Goal: Book appointment/travel/reservation

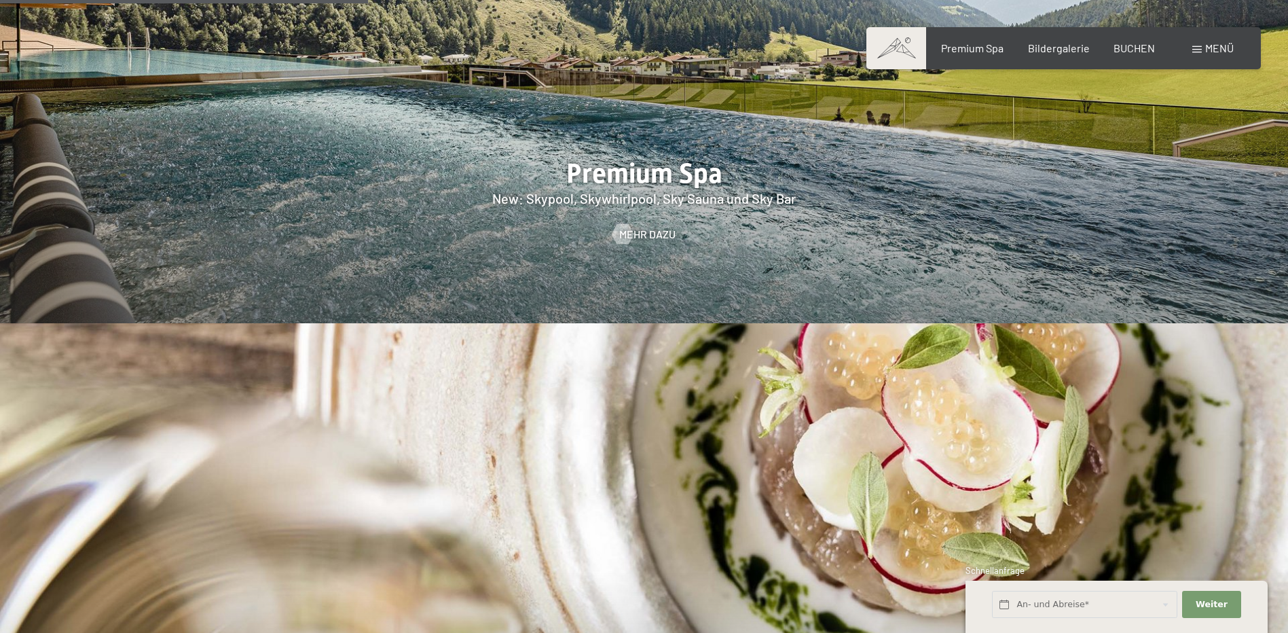
scroll to position [2444, 0]
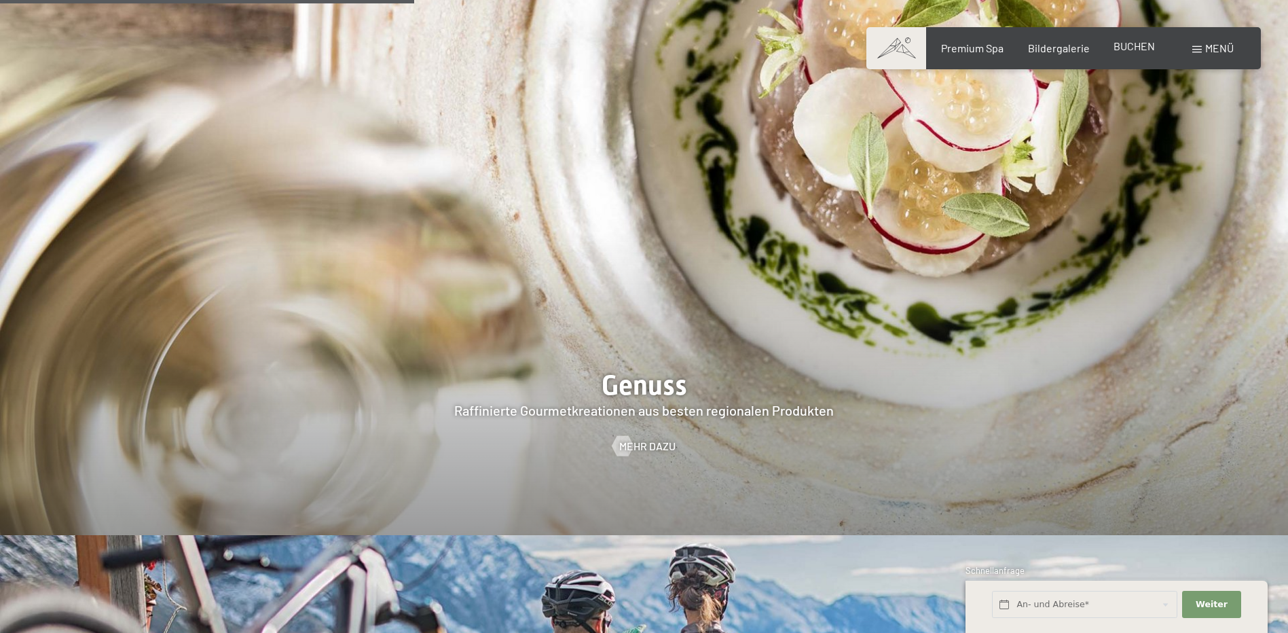
click at [1130, 43] on span "BUCHEN" at bounding box center [1133, 45] width 41 height 13
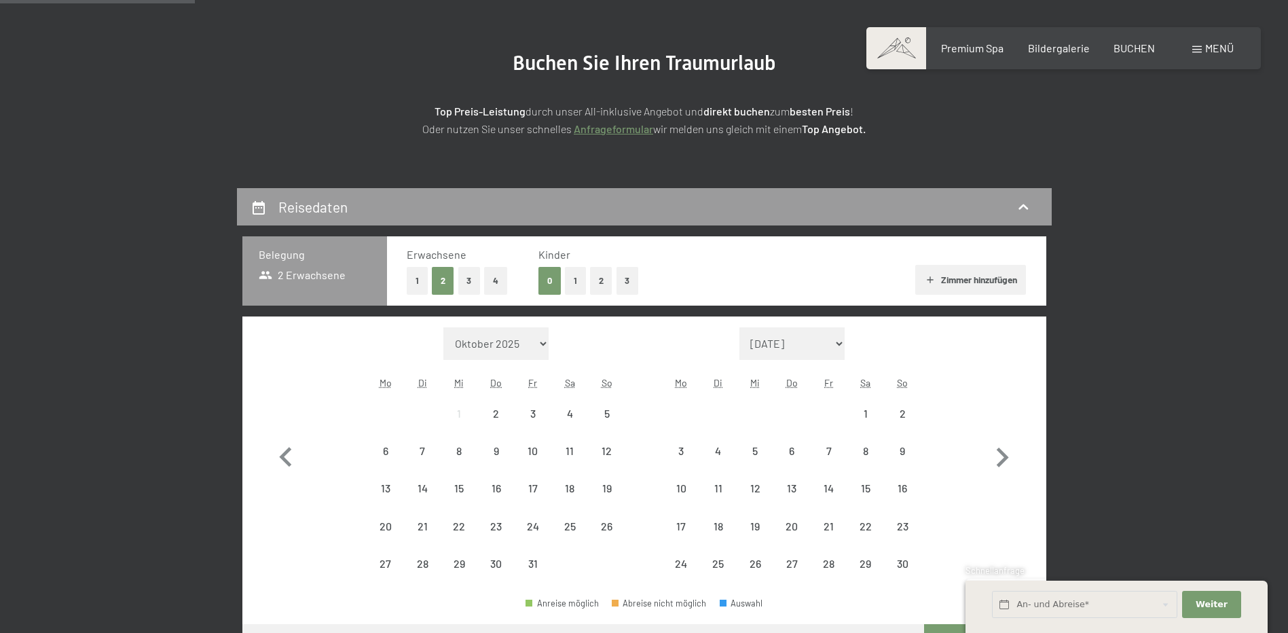
scroll to position [204, 0]
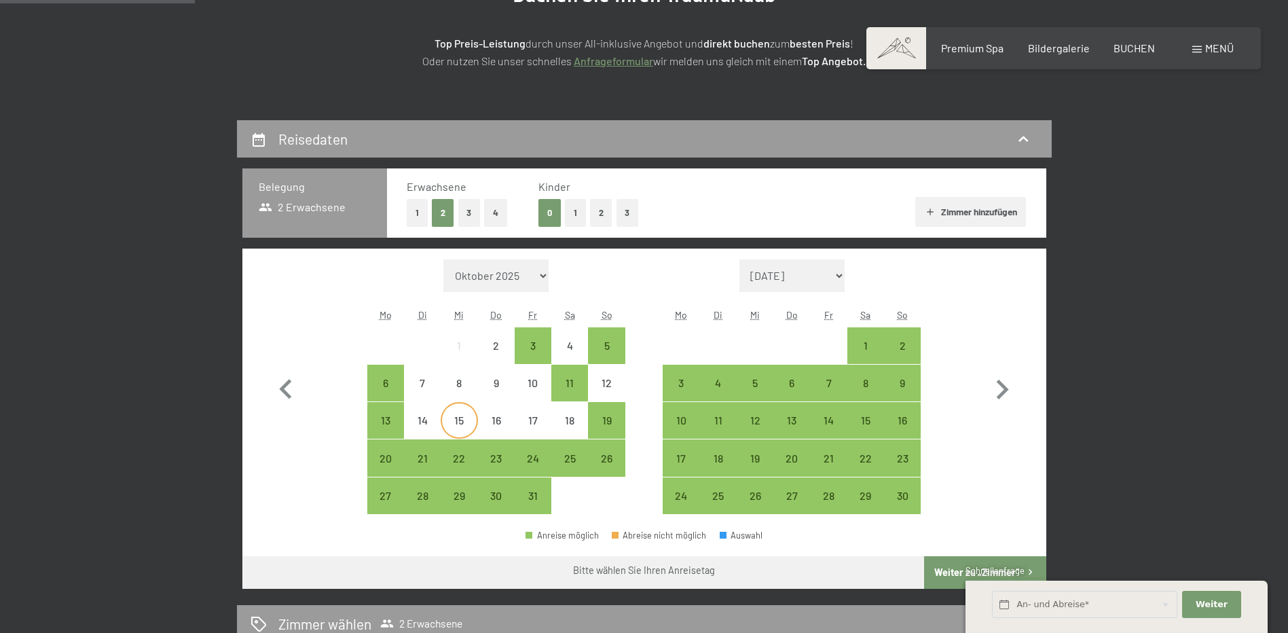
click at [466, 421] on div "15" at bounding box center [459, 432] width 34 height 34
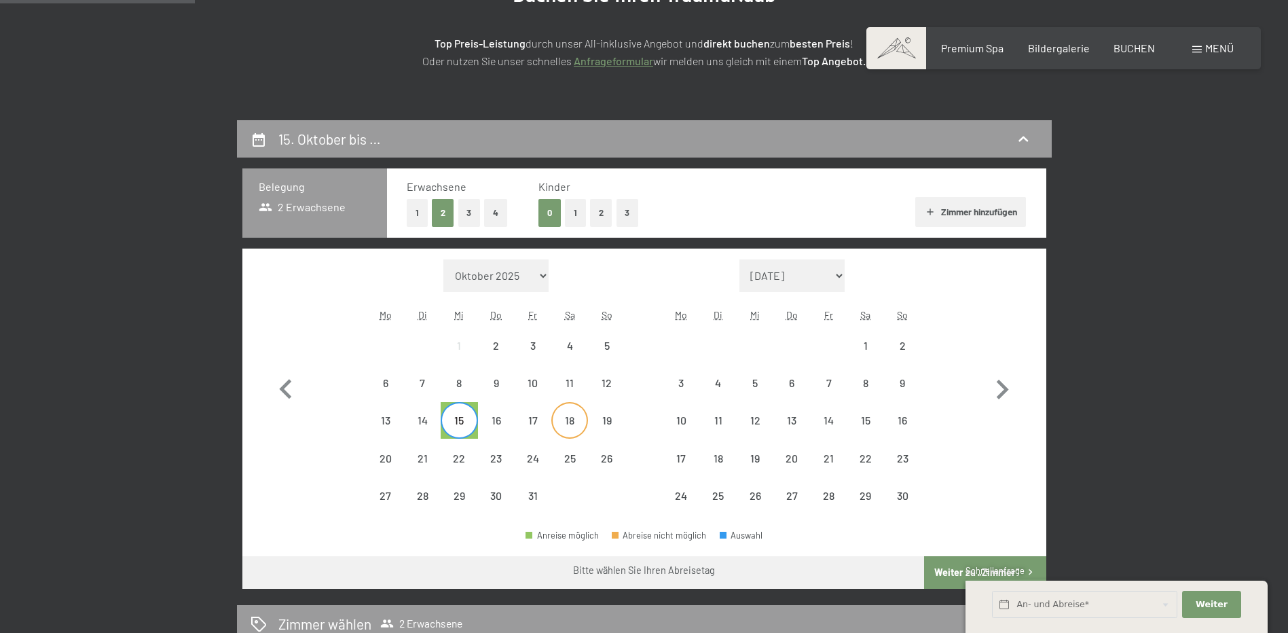
click at [559, 420] on div "18" at bounding box center [570, 432] width 34 height 34
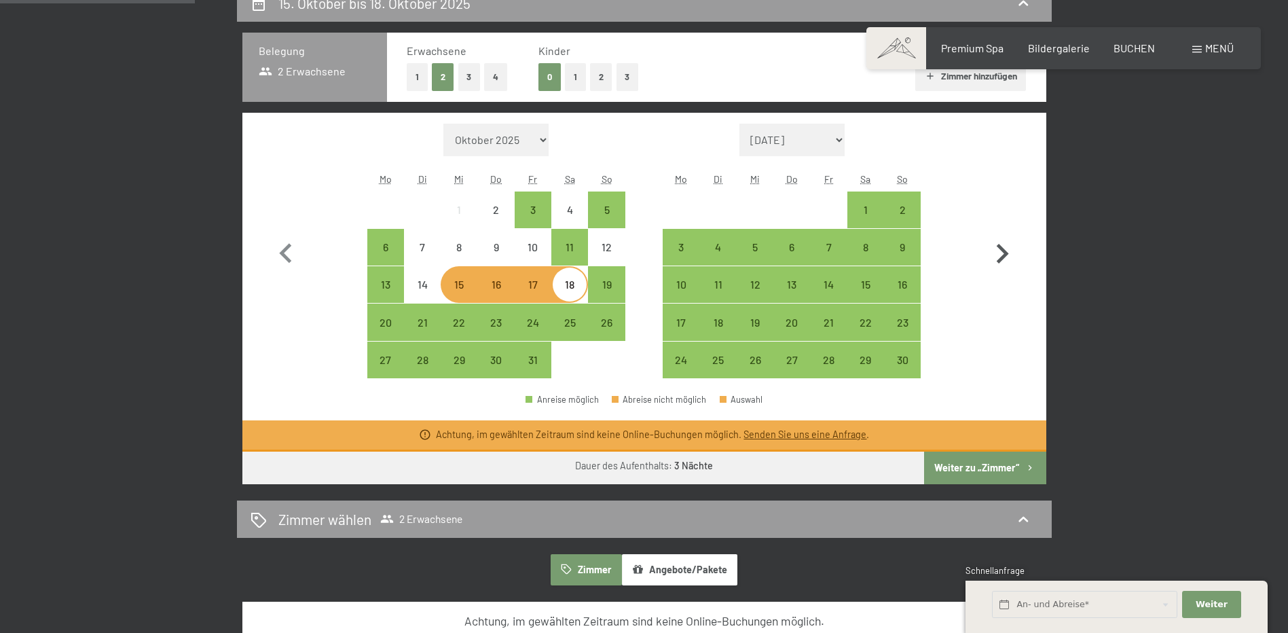
scroll to position [407, 0]
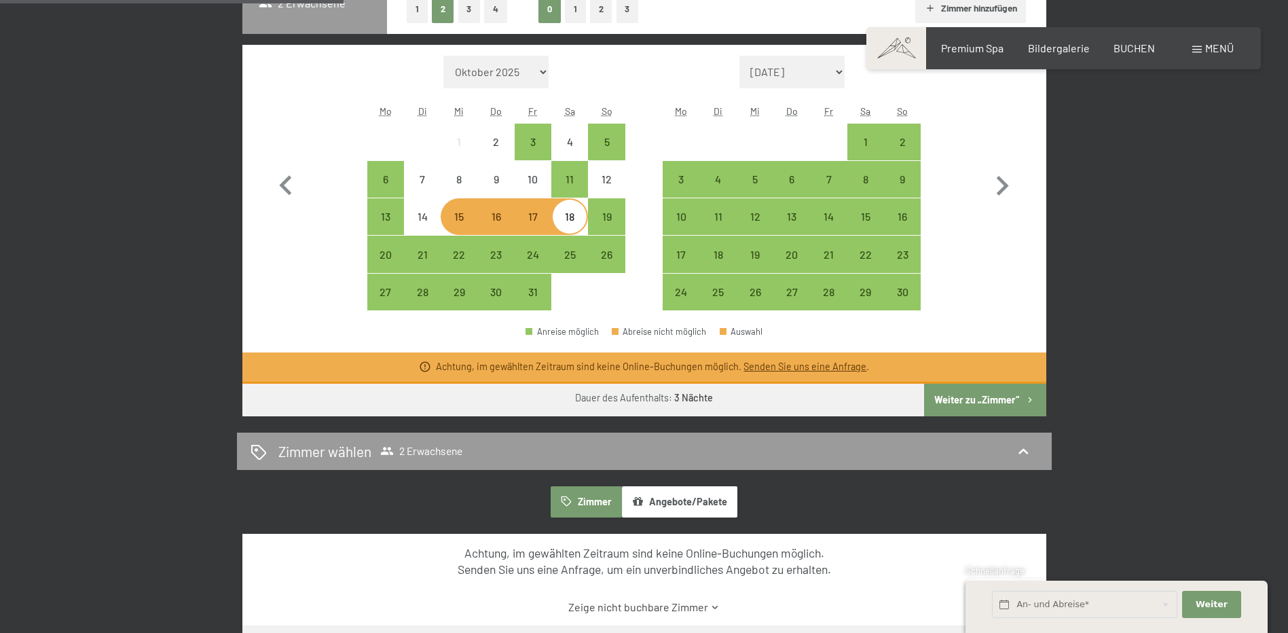
click at [965, 399] on button "Weiter zu „Zimmer“" at bounding box center [985, 400] width 122 height 33
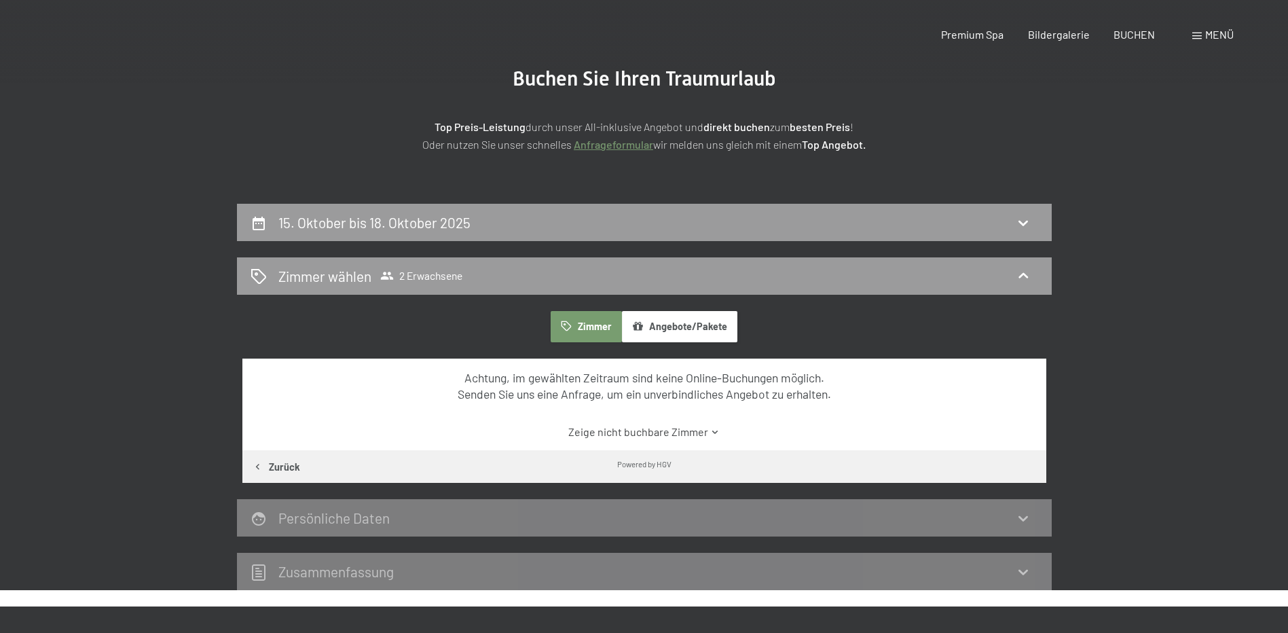
scroll to position [0, 0]
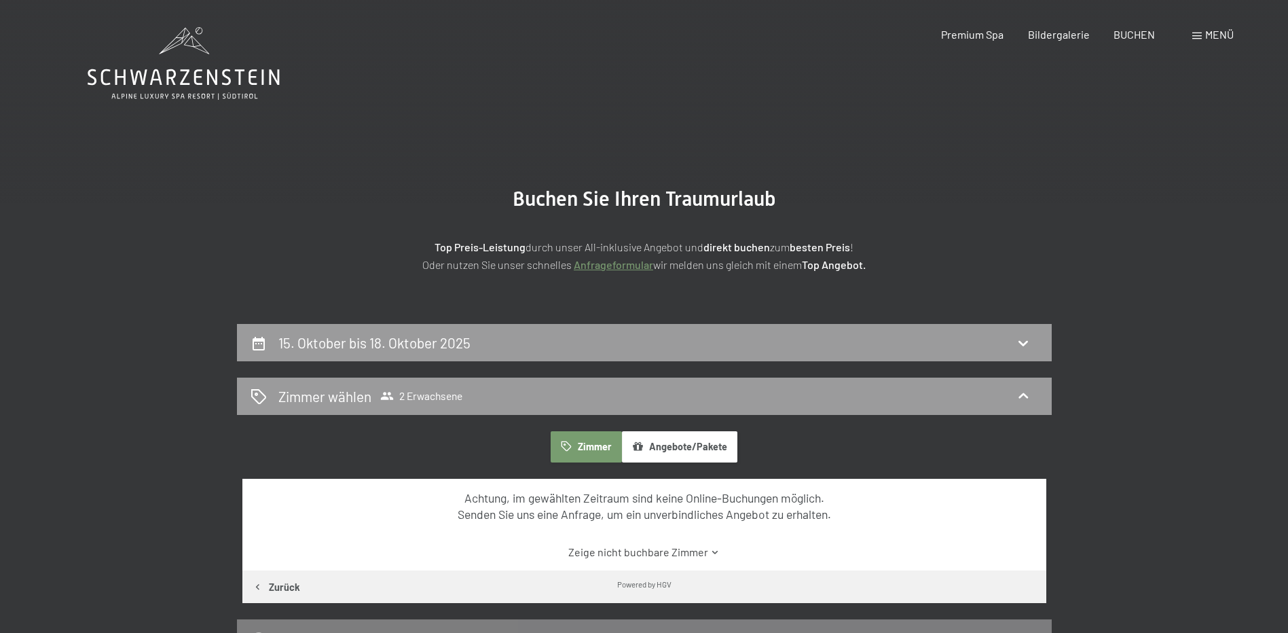
click at [585, 446] on button "Zimmer" at bounding box center [586, 446] width 71 height 31
click at [666, 442] on button "Angebote/Pakete" at bounding box center [679, 446] width 115 height 31
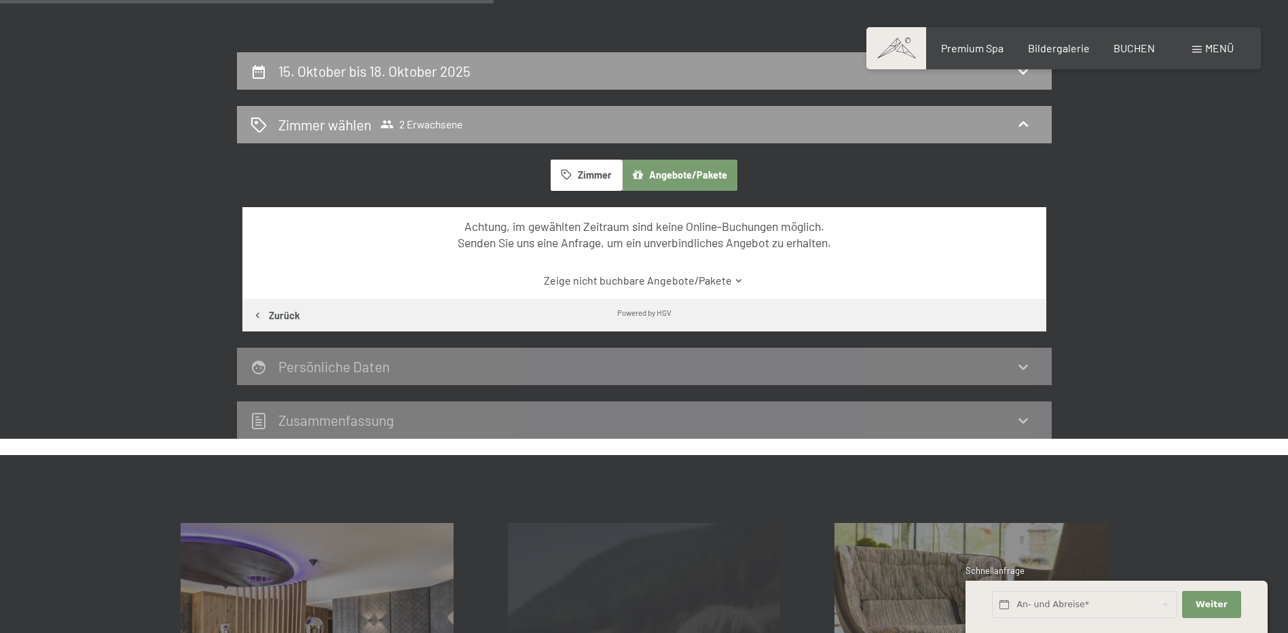
scroll to position [543, 0]
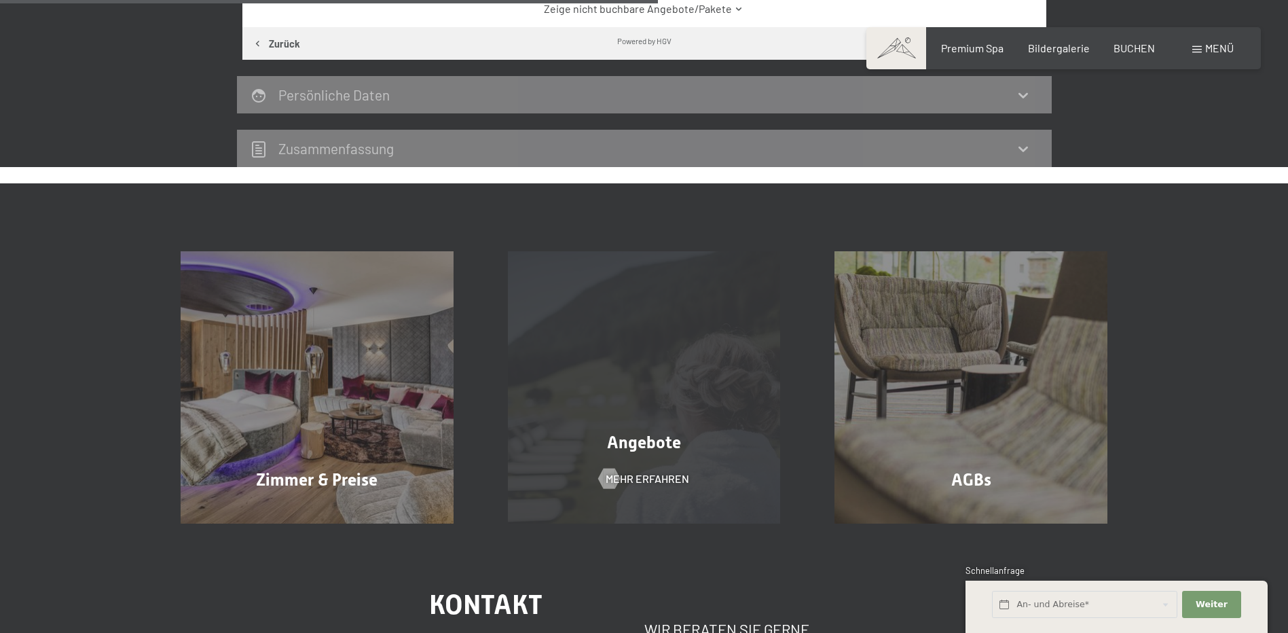
click at [731, 384] on div "Angebote Mehr erfahren" at bounding box center [644, 387] width 327 height 273
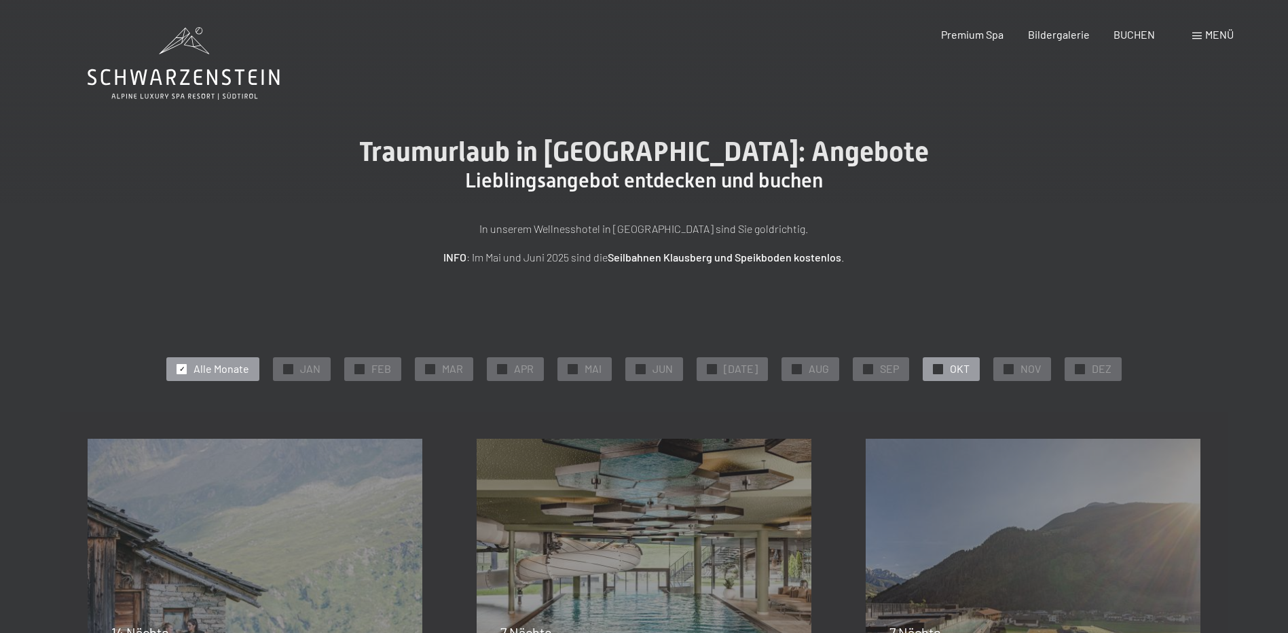
click at [931, 374] on div "✓ OKT" at bounding box center [951, 368] width 57 height 23
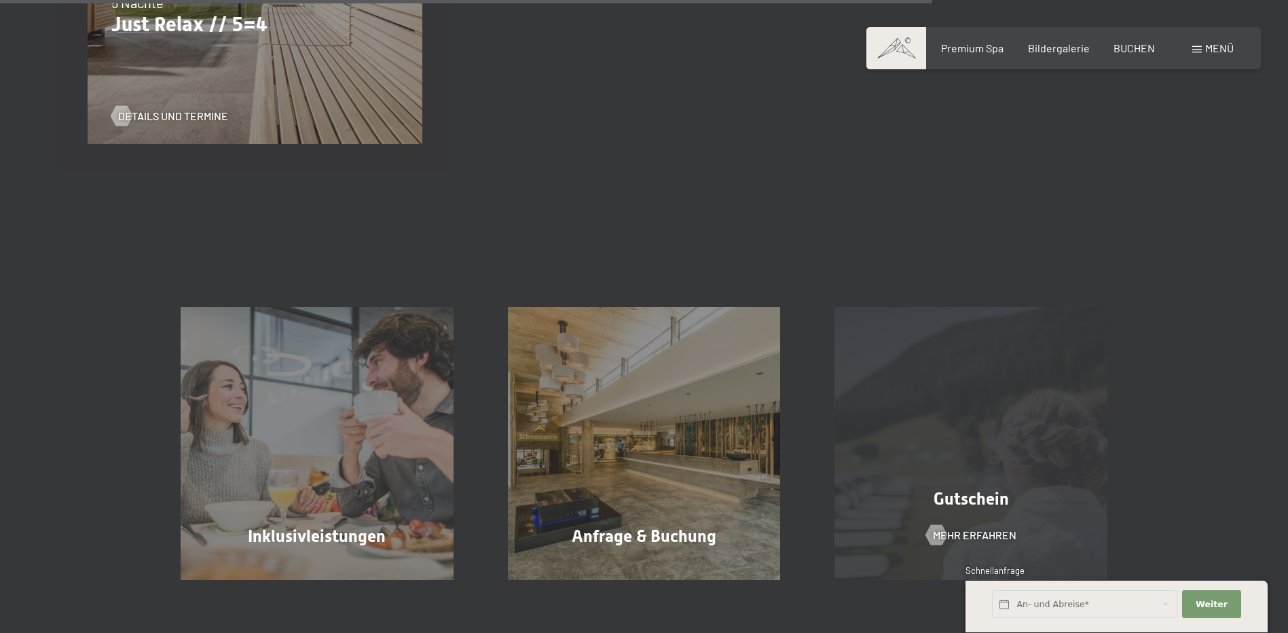
scroll to position [1154, 0]
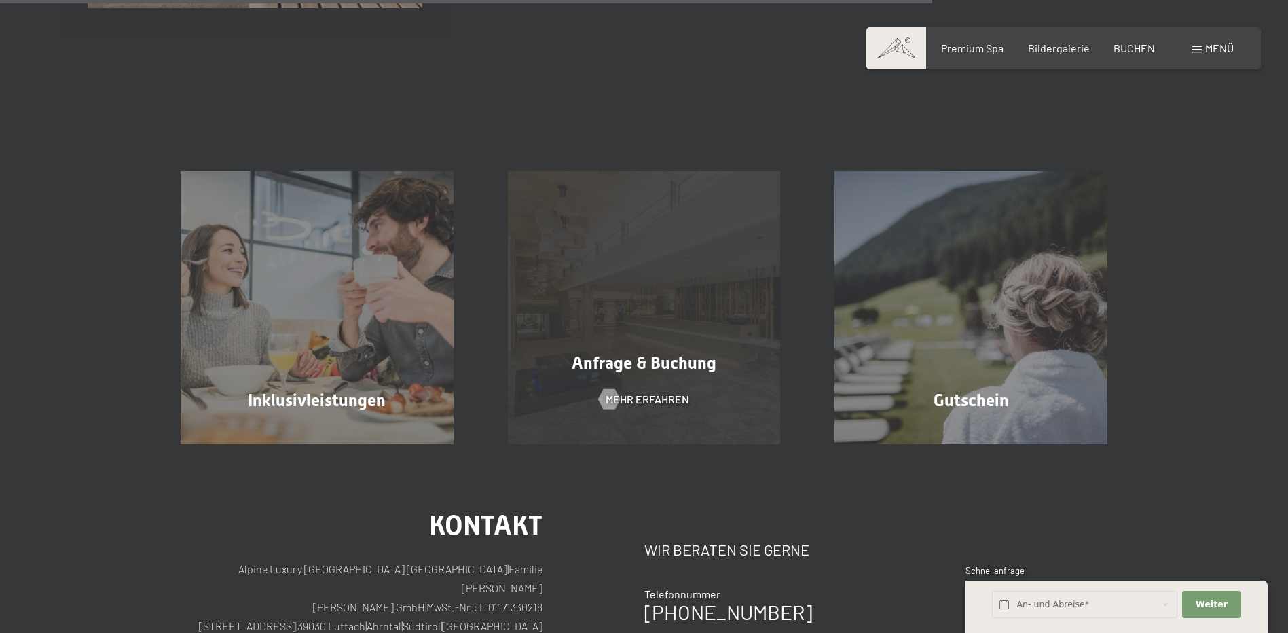
click at [679, 373] on div "Anfrage & Buchung" at bounding box center [644, 363] width 327 height 24
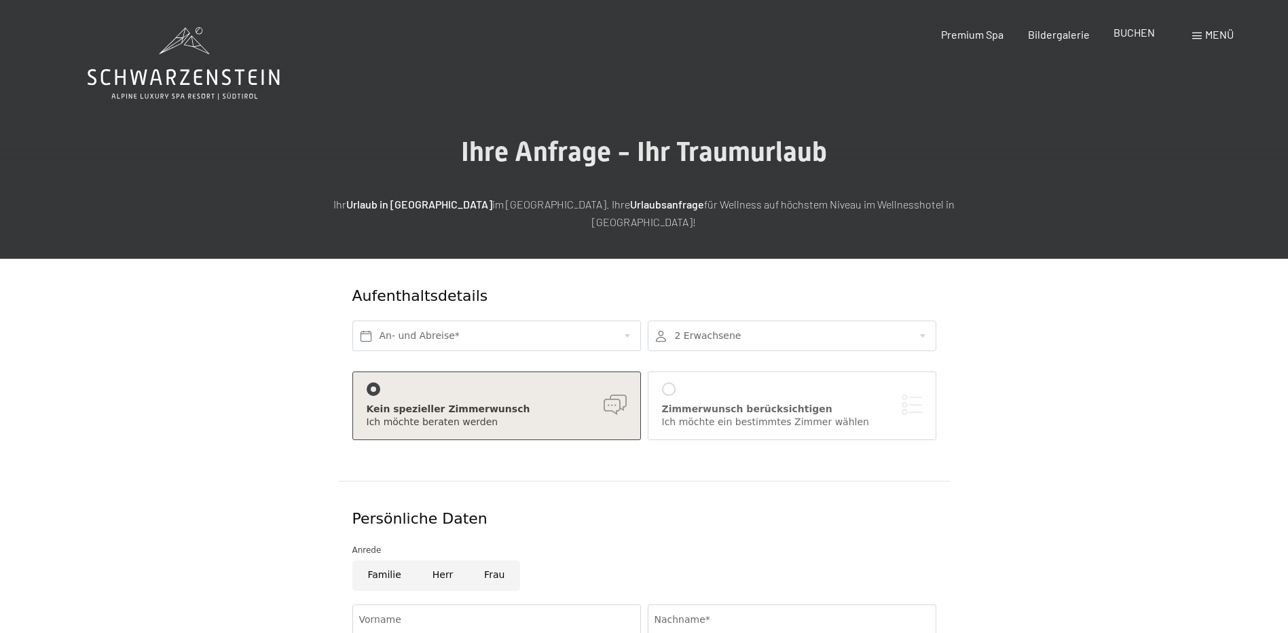
click at [1145, 39] on span "BUCHEN" at bounding box center [1133, 32] width 41 height 13
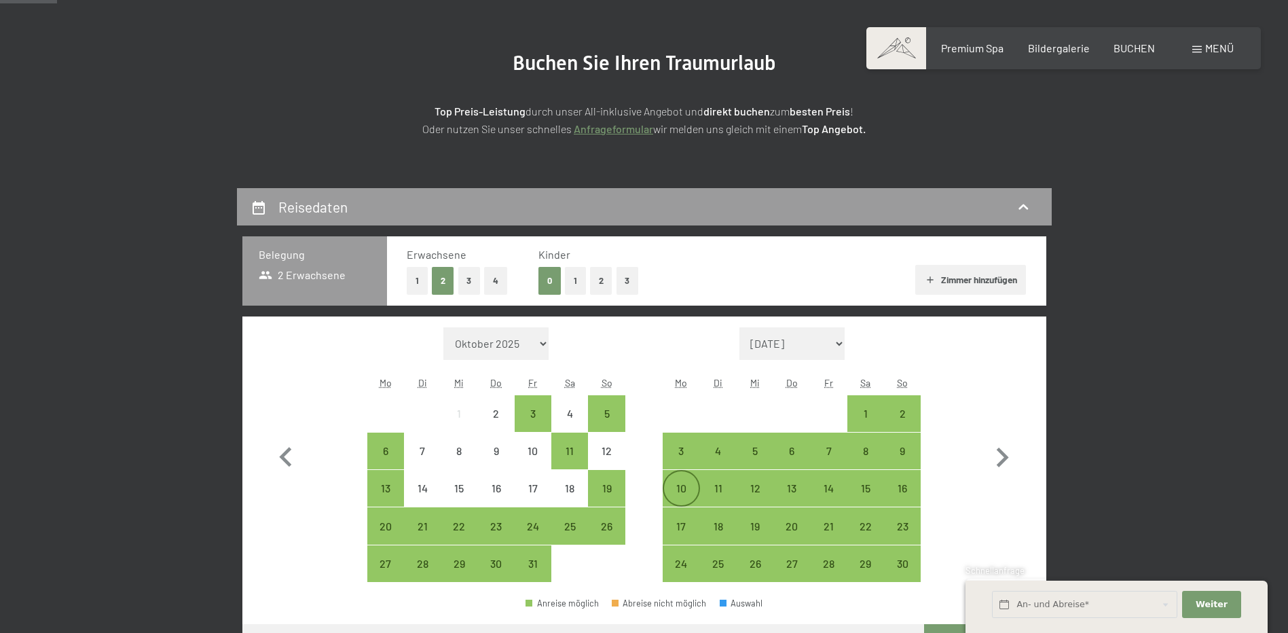
scroll to position [204, 0]
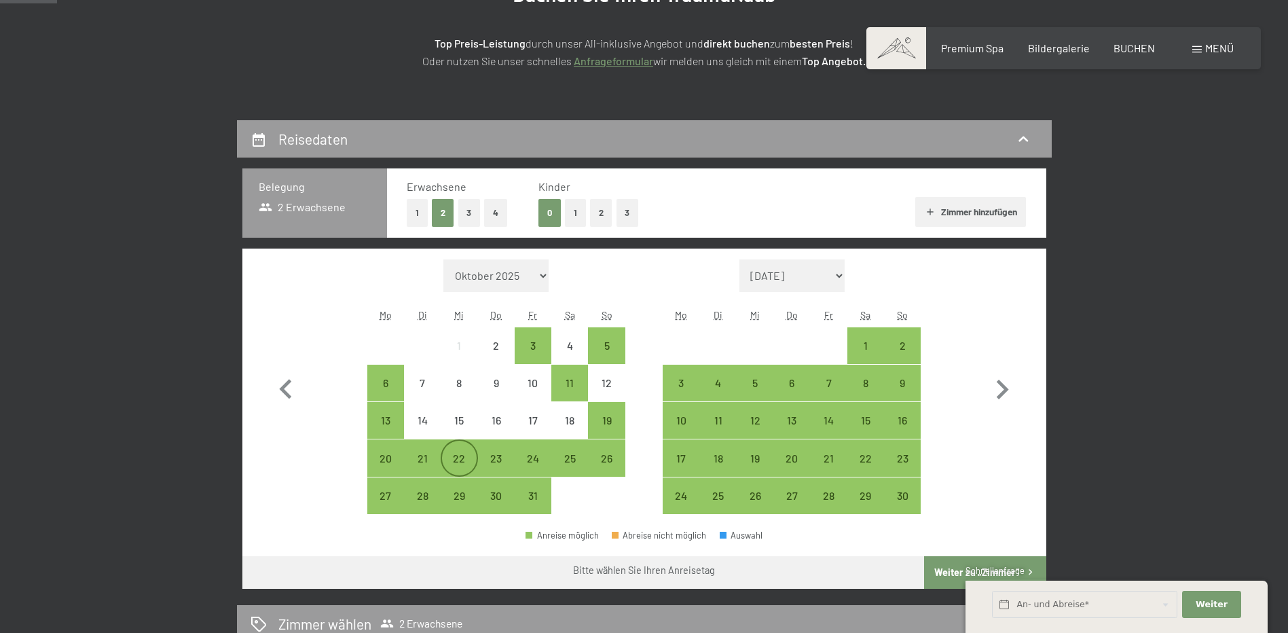
click at [460, 454] on div "22" at bounding box center [459, 470] width 34 height 34
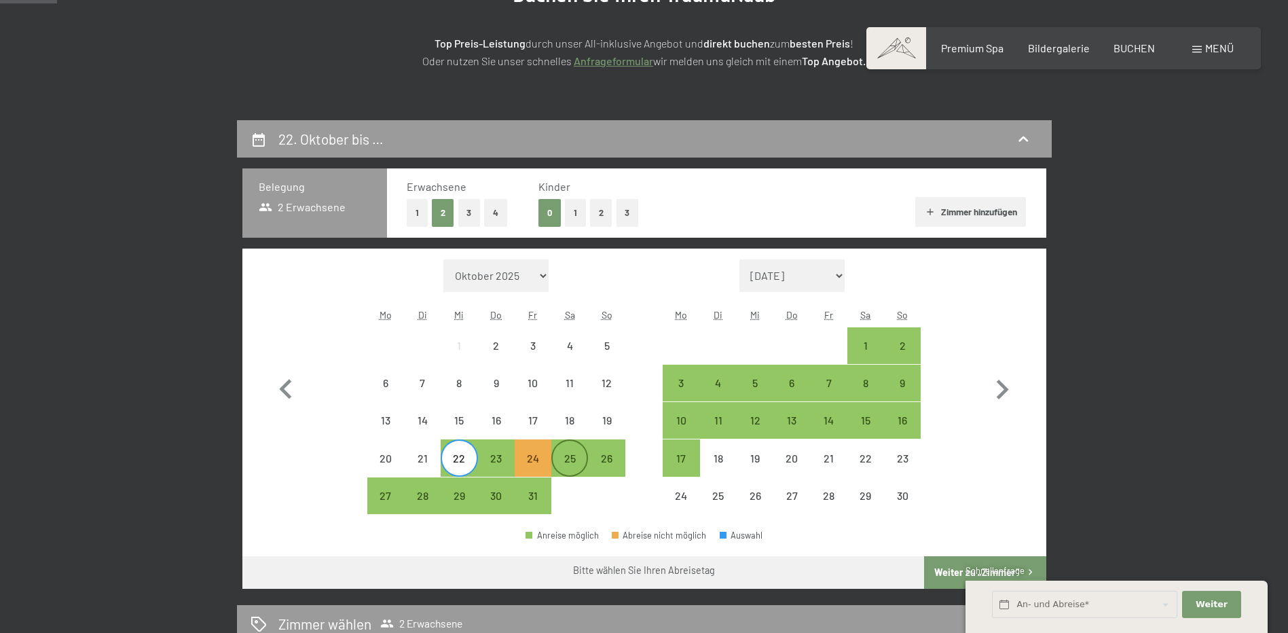
click at [586, 453] on div "25" at bounding box center [570, 470] width 34 height 34
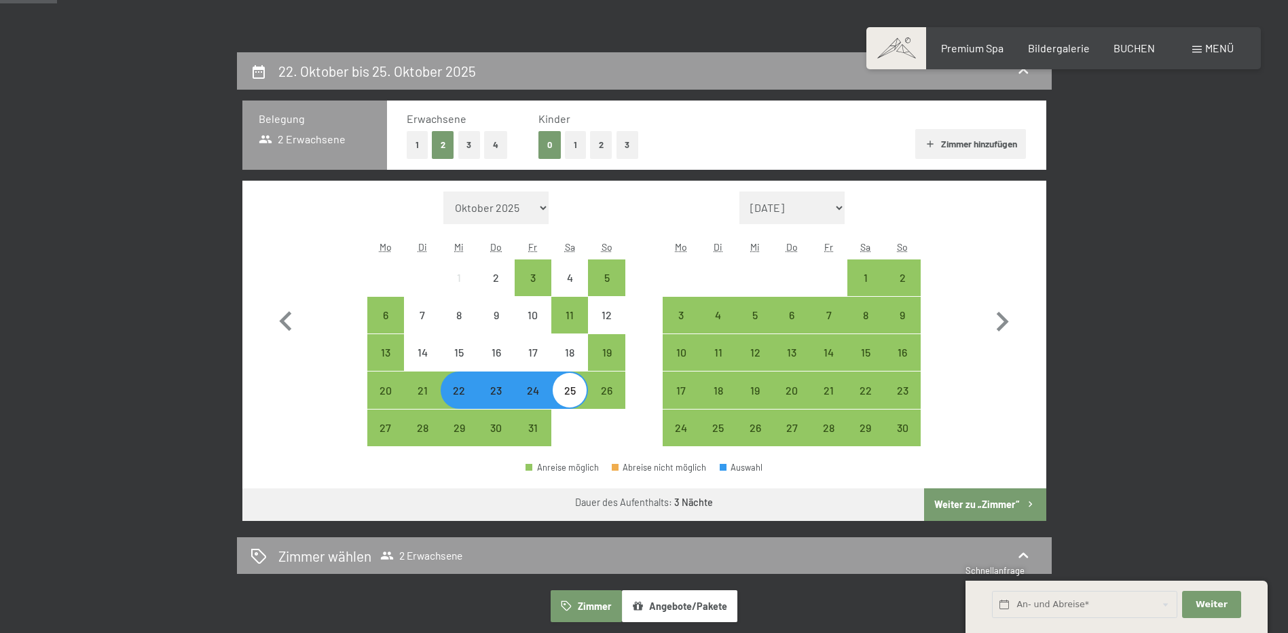
scroll to position [407, 0]
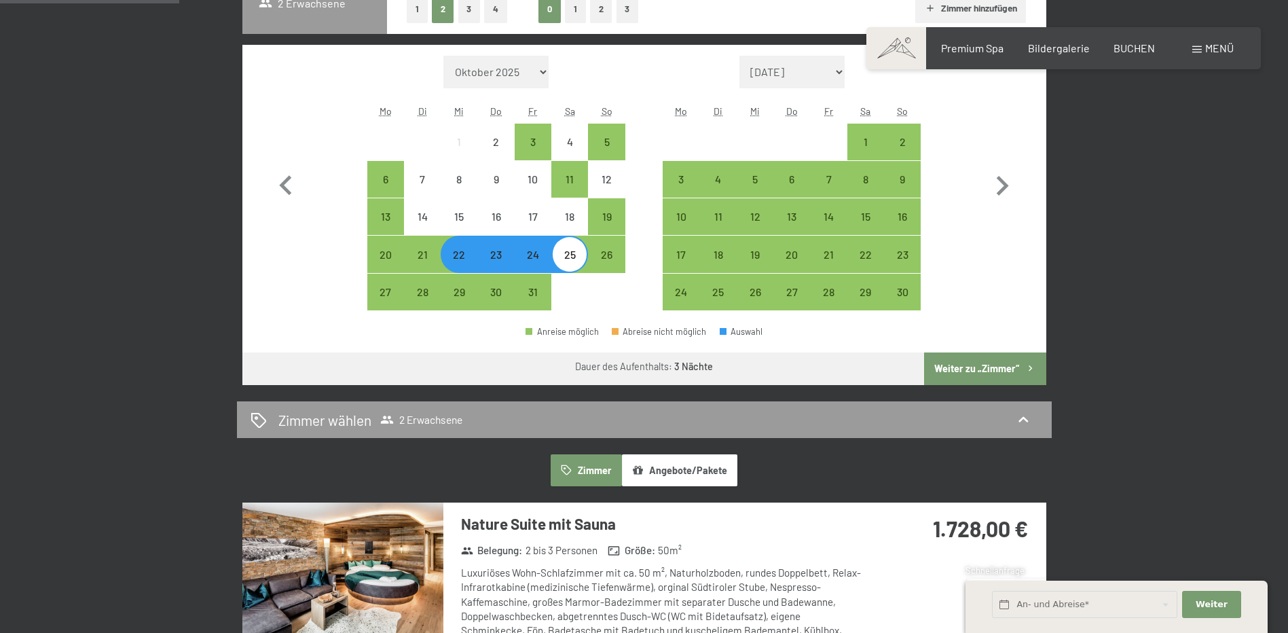
click at [996, 362] on button "Weiter zu „Zimmer“" at bounding box center [985, 368] width 122 height 33
